Goal: Task Accomplishment & Management: Use online tool/utility

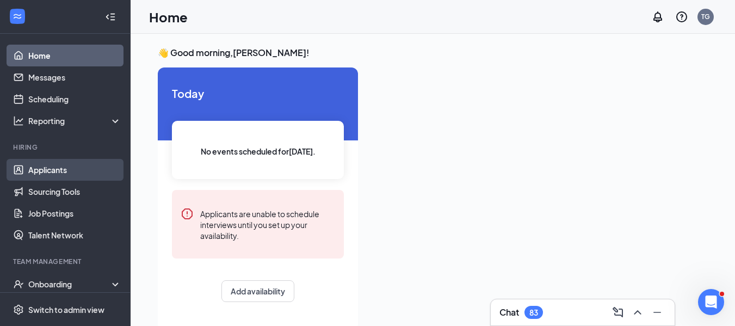
click at [44, 174] on link "Applicants" at bounding box center [74, 170] width 93 height 22
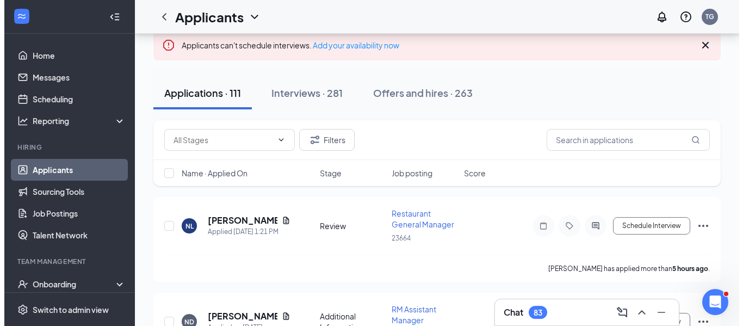
scroll to position [120, 0]
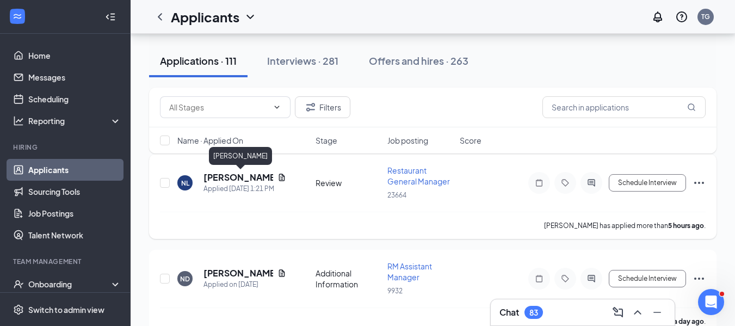
click at [239, 178] on h5 "[PERSON_NAME]" at bounding box center [238, 177] width 70 height 12
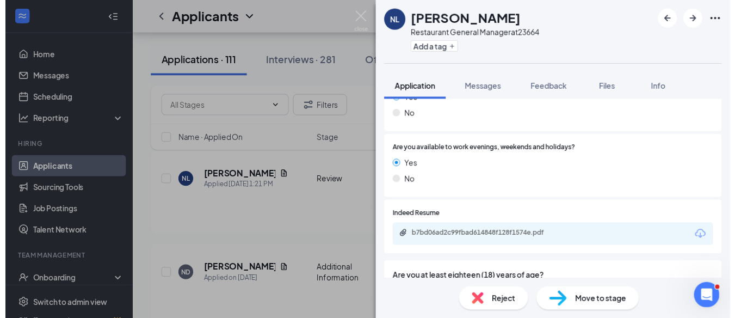
scroll to position [262, 0]
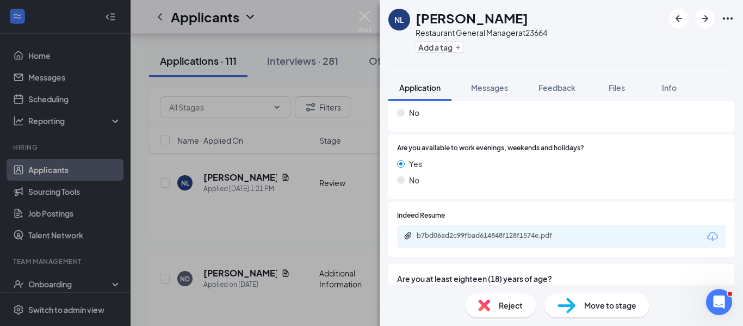
click at [706, 236] on icon "Download" at bounding box center [712, 236] width 13 height 13
click at [367, 17] on img at bounding box center [365, 21] width 14 height 21
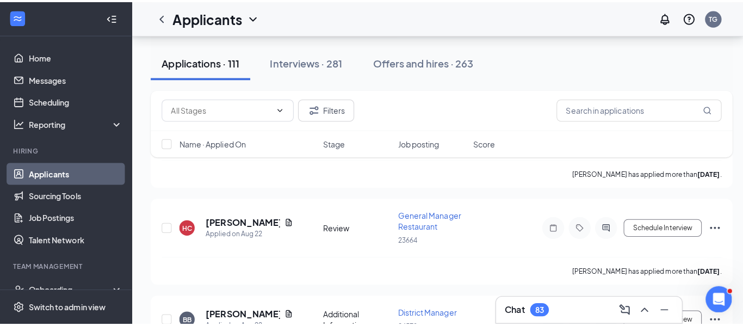
scroll to position [999, 0]
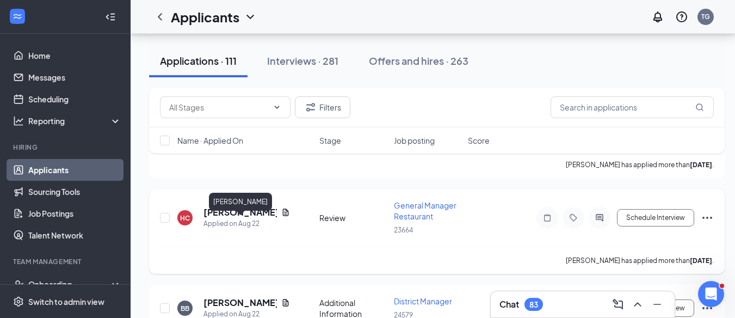
click at [250, 217] on h5 "[PERSON_NAME]" at bounding box center [239, 212] width 73 height 12
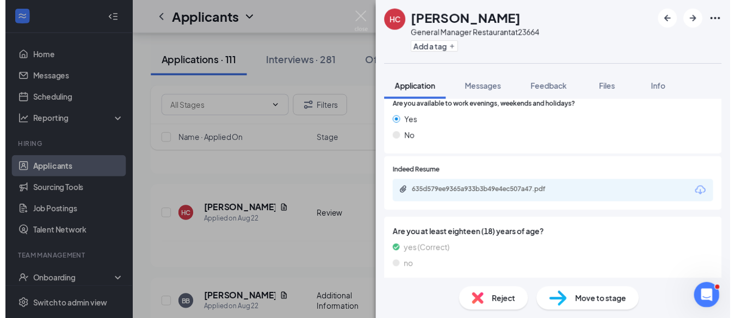
scroll to position [370, 0]
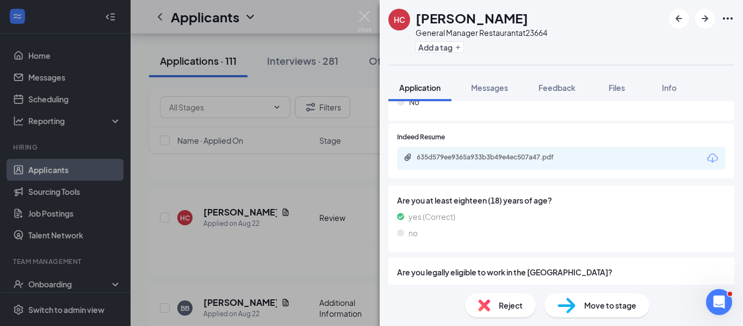
click at [706, 159] on icon "Download" at bounding box center [712, 158] width 13 height 13
click at [367, 23] on img at bounding box center [365, 21] width 14 height 21
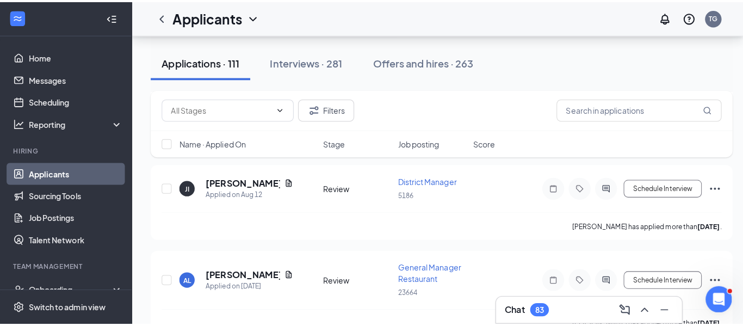
scroll to position [3389, 0]
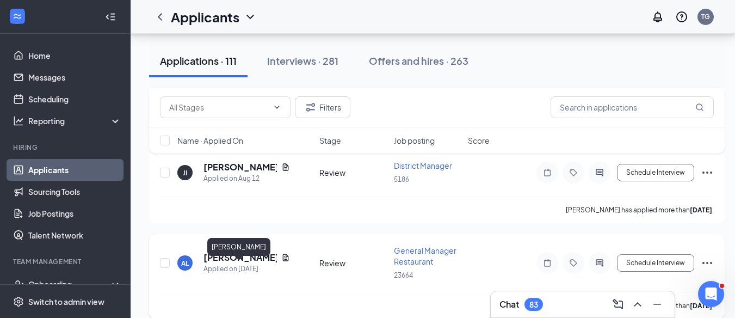
click at [243, 263] on h5 "[PERSON_NAME]" at bounding box center [239, 257] width 73 height 12
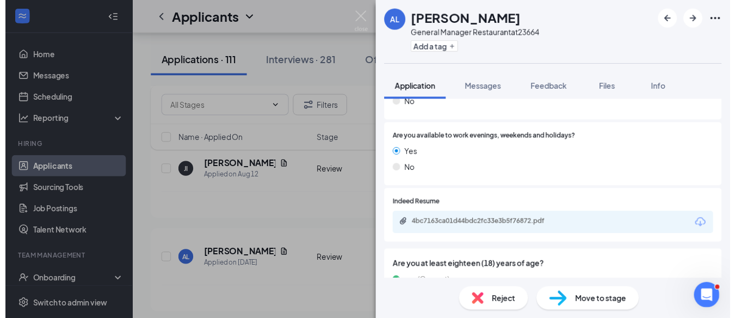
scroll to position [282, 0]
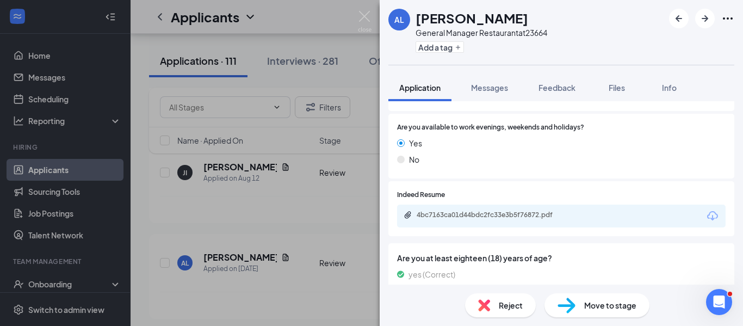
click at [708, 214] on icon "Download" at bounding box center [712, 215] width 13 height 13
click at [363, 11] on img at bounding box center [365, 21] width 14 height 21
click at [363, 11] on div "Applicants TG" at bounding box center [437, 17] width 613 height 34
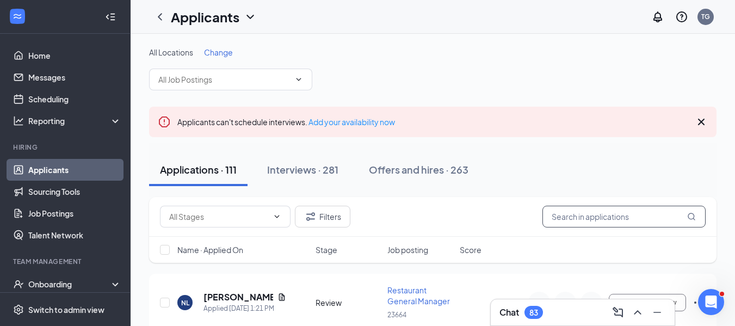
click at [591, 219] on input "text" at bounding box center [623, 217] width 163 height 22
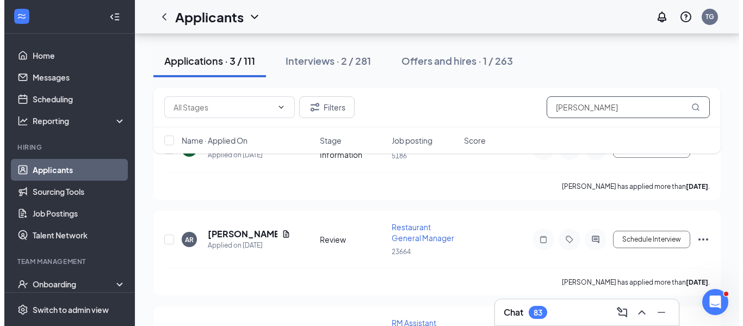
scroll to position [154, 0]
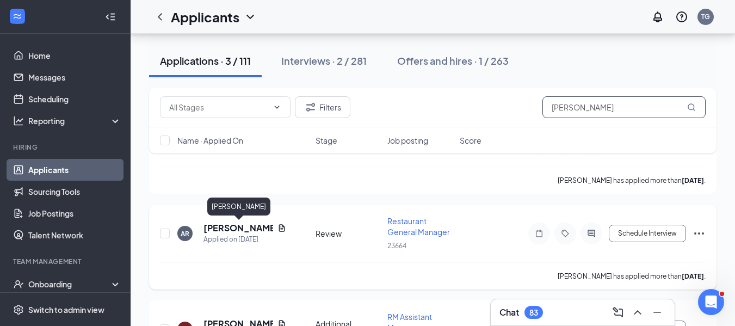
type input "[PERSON_NAME]"
click at [232, 224] on h5 "[PERSON_NAME]" at bounding box center [238, 228] width 70 height 12
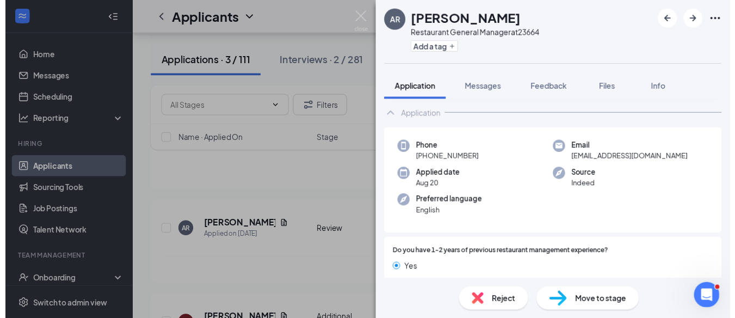
scroll to position [42, 0]
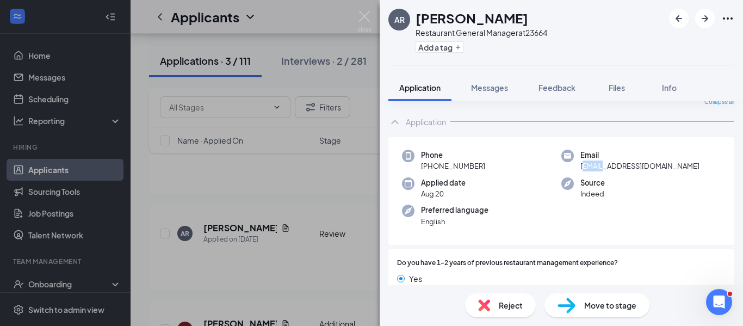
drag, startPoint x: 579, startPoint y: 166, endPoint x: 599, endPoint y: 164, distance: 20.2
click at [599, 164] on span "[EMAIL_ADDRESS][DOMAIN_NAME]" at bounding box center [639, 165] width 119 height 11
drag, startPoint x: 577, startPoint y: 164, endPoint x: 657, endPoint y: 163, distance: 80.0
click at [657, 163] on div "Email [EMAIL_ADDRESS][DOMAIN_NAME]" at bounding box center [640, 161] width 159 height 22
copy span "[EMAIL_ADDRESS][DOMAIN_NAME]"
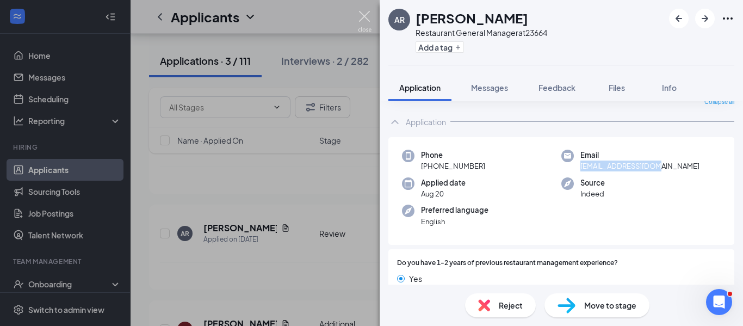
click at [363, 22] on img at bounding box center [365, 21] width 14 height 21
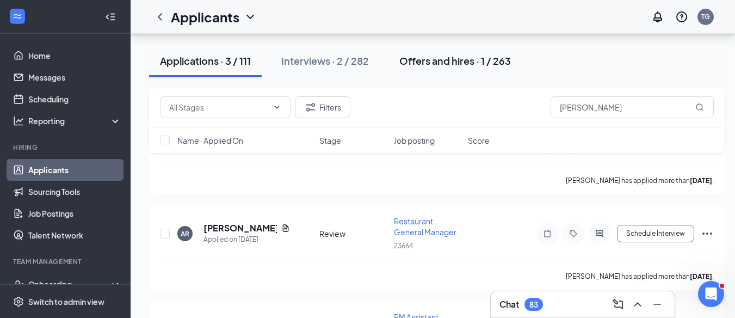
click at [418, 63] on div "Offers and hires · 1 / 263" at bounding box center [455, 61] width 112 height 14
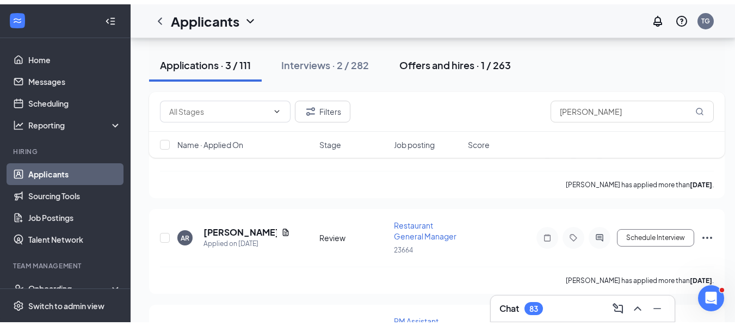
scroll to position [16, 0]
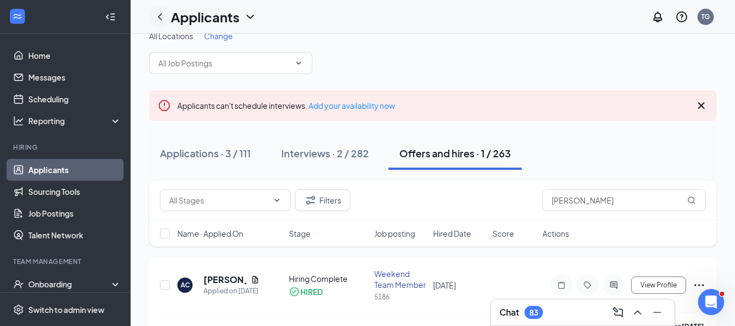
click at [158, 16] on icon "ChevronLeft" at bounding box center [159, 16] width 13 height 13
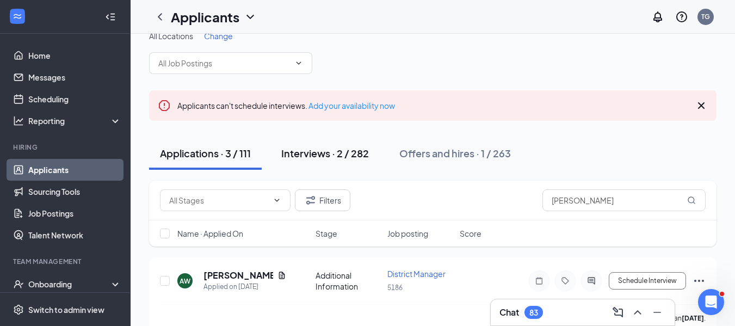
click at [330, 149] on div "Interviews · 2 / 282" at bounding box center [325, 153] width 88 height 14
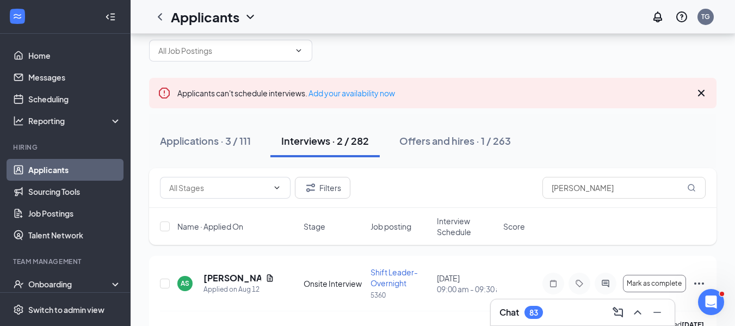
scroll to position [28, 0]
click at [164, 18] on icon "ChevronLeft" at bounding box center [159, 16] width 13 height 13
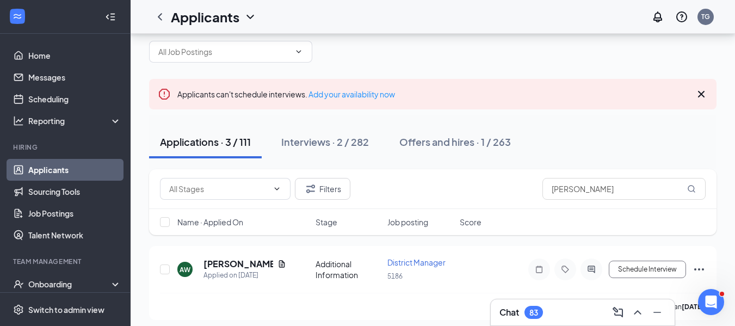
click at [213, 141] on div "Applications · 3 / 111" at bounding box center [205, 142] width 91 height 14
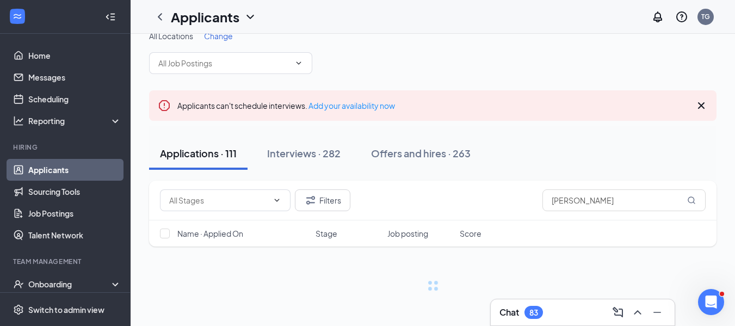
scroll to position [28, 0]
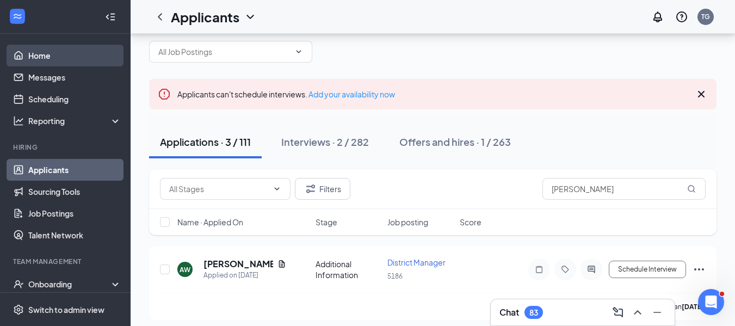
click at [65, 55] on link "Home" at bounding box center [74, 56] width 93 height 22
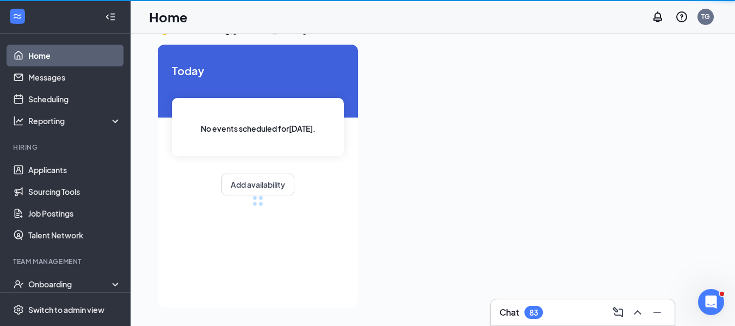
scroll to position [23, 0]
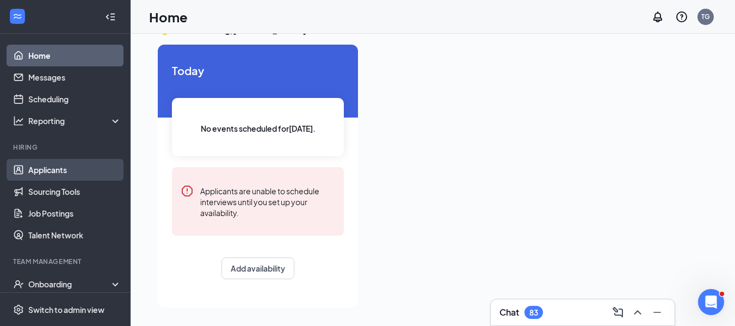
click at [50, 170] on link "Applicants" at bounding box center [74, 170] width 93 height 22
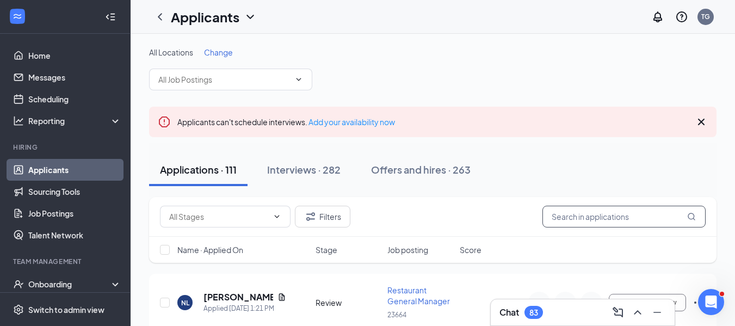
click at [574, 218] on input "text" at bounding box center [623, 217] width 163 height 22
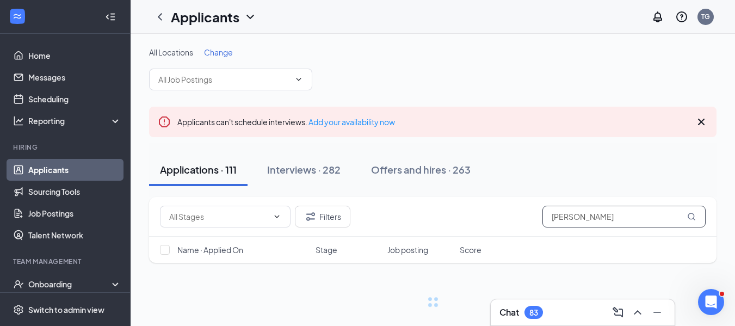
type input "[PERSON_NAME]"
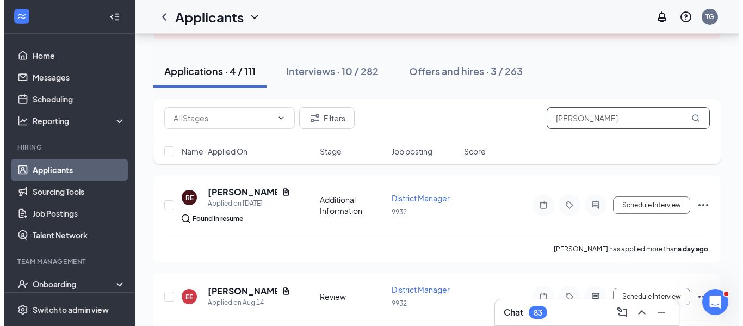
scroll to position [147, 0]
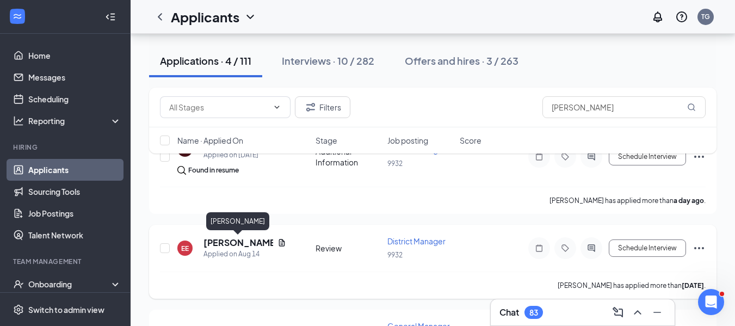
click at [239, 239] on h5 "[PERSON_NAME]" at bounding box center [238, 243] width 70 height 12
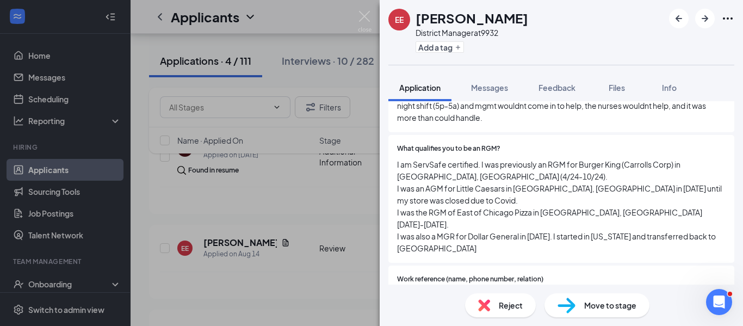
scroll to position [697, 0]
